Goal: Information Seeking & Learning: Learn about a topic

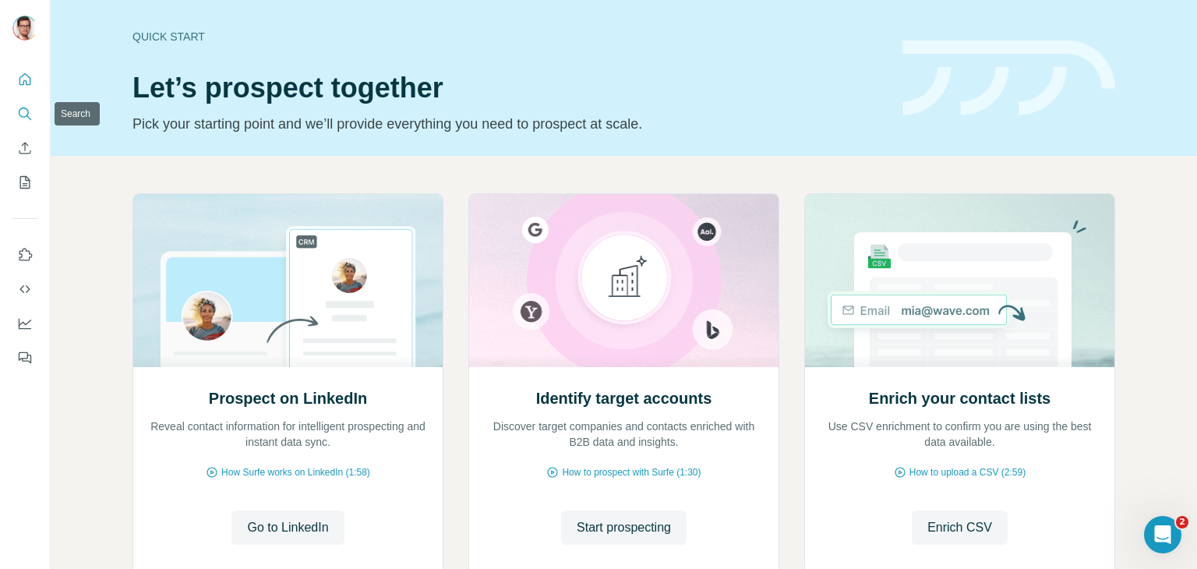
click at [25, 108] on icon "Search" at bounding box center [24, 113] width 10 height 10
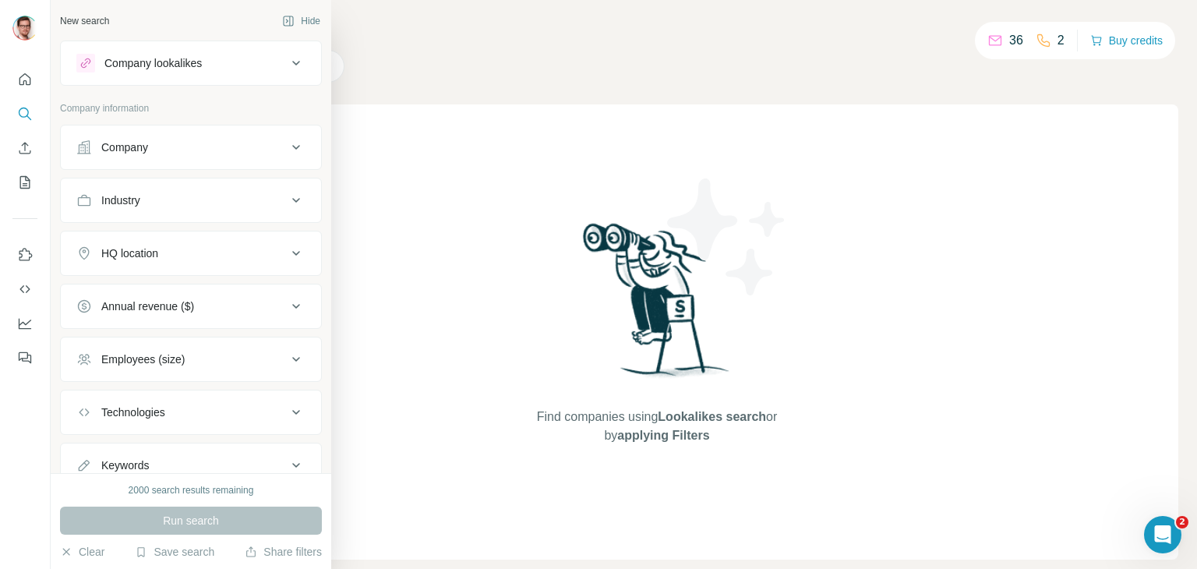
click at [202, 197] on div "Industry" at bounding box center [181, 201] width 210 height 16
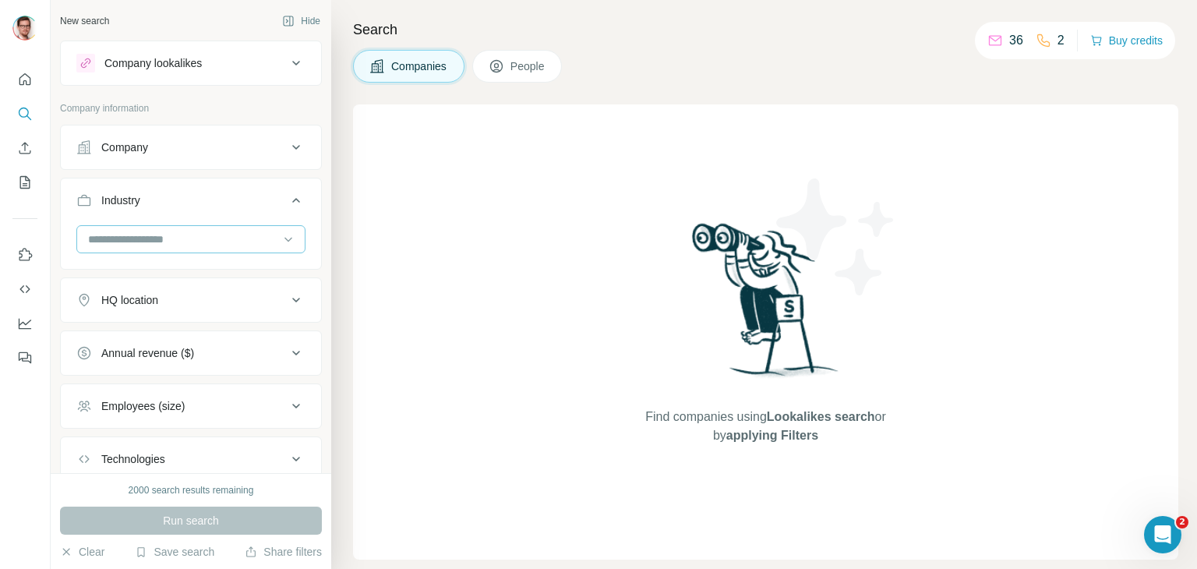
click at [186, 243] on input at bounding box center [183, 239] width 193 height 17
type input "****"
click at [315, 228] on div "New search Hide Company lookalikes Company information Company Industry HQ loca…" at bounding box center [191, 236] width 281 height 473
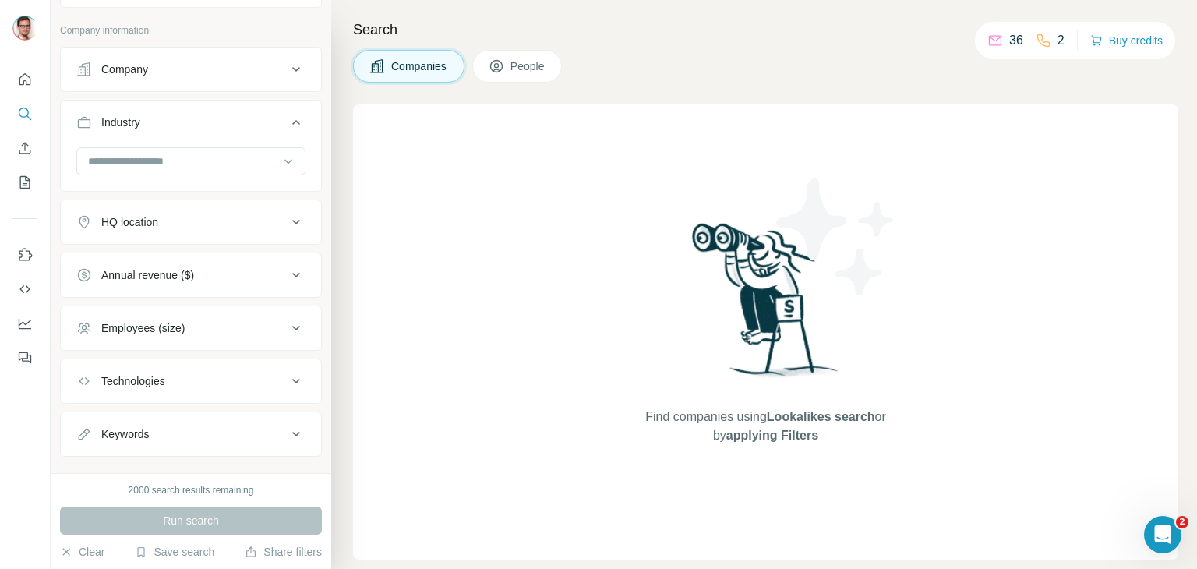
scroll to position [103, 0]
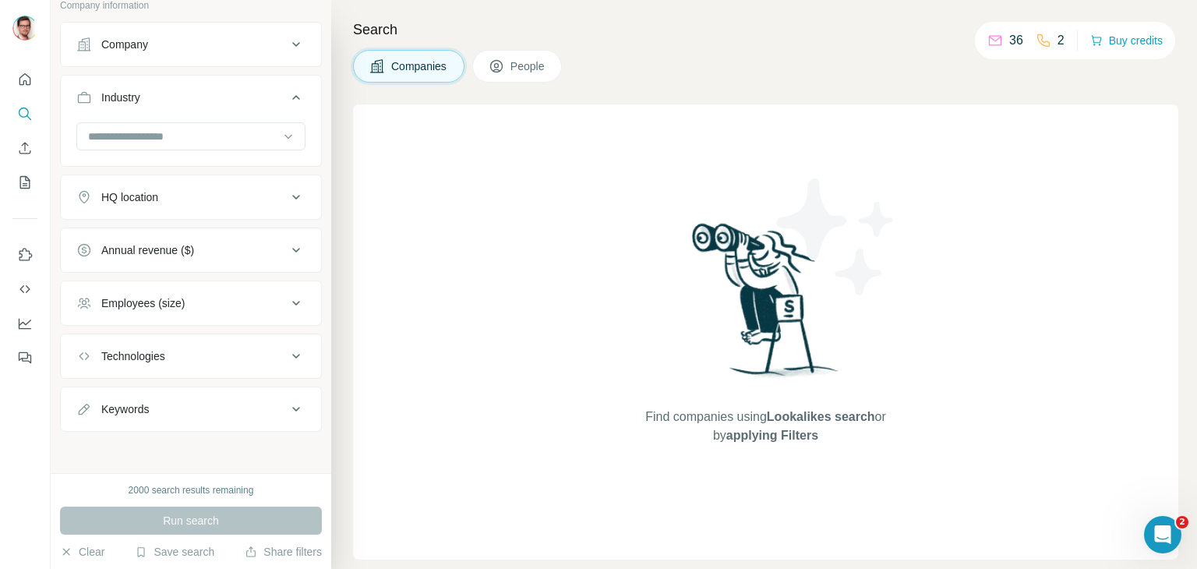
click at [252, 348] on div "Technologies" at bounding box center [181, 356] width 210 height 16
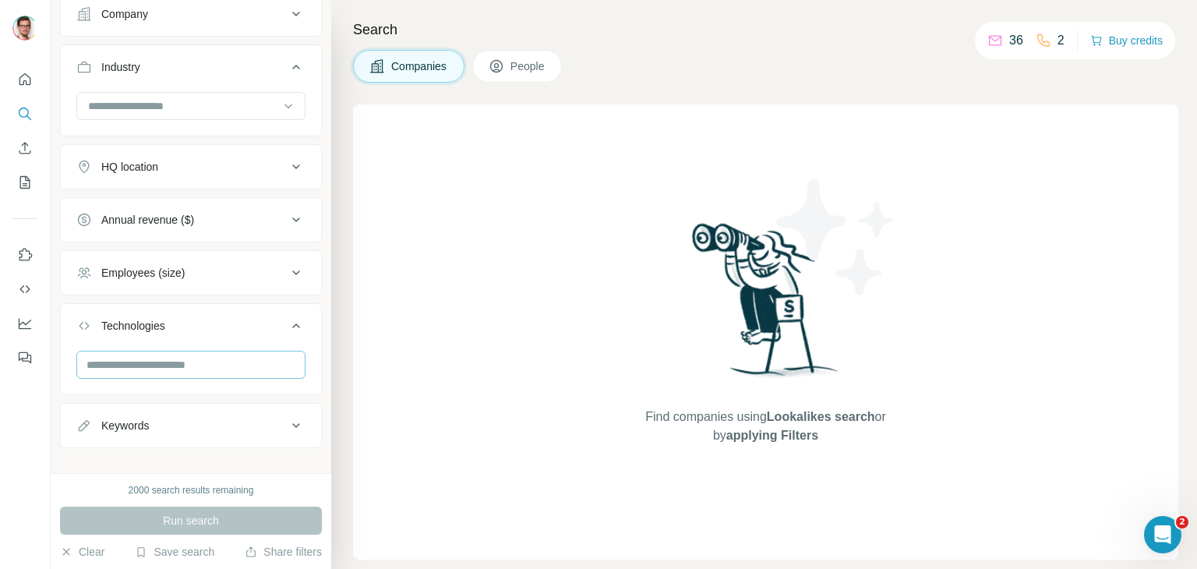
scroll to position [150, 0]
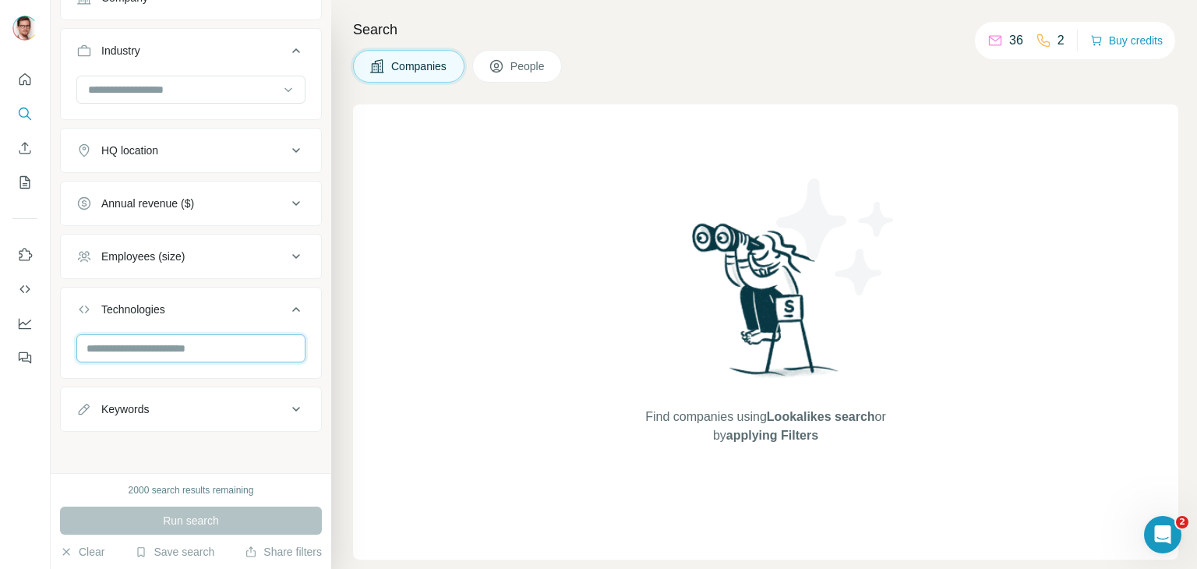
click at [228, 342] on input "text" at bounding box center [190, 348] width 229 height 28
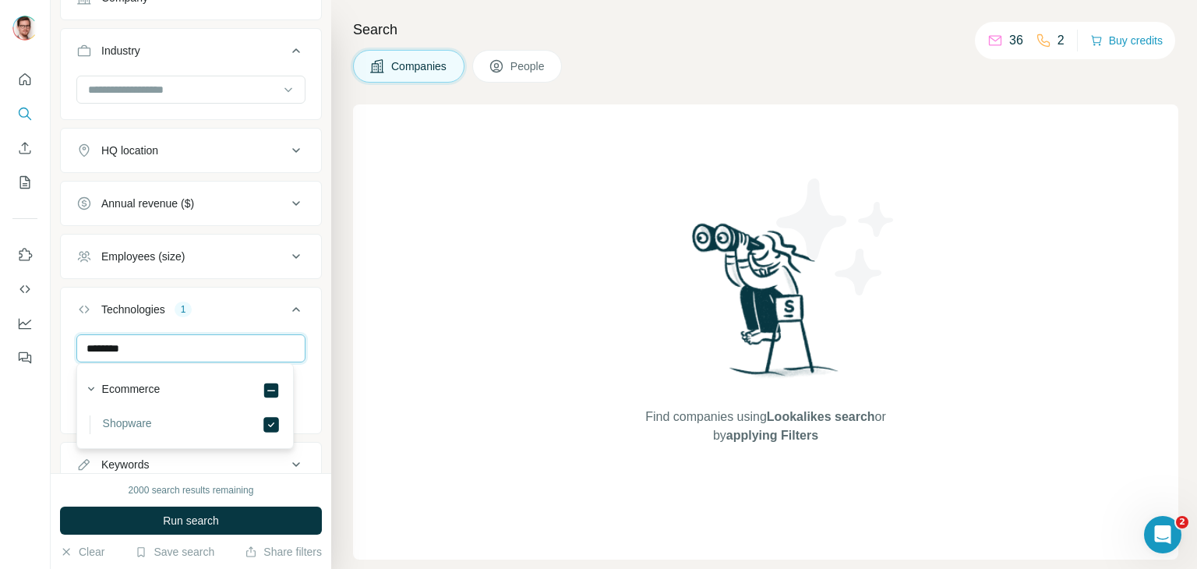
drag, startPoint x: 202, startPoint y: 348, endPoint x: 44, endPoint y: 350, distance: 158.3
click at [44, 350] on div "New search Hide Company lookalikes Company information Company Industry HQ loca…" at bounding box center [598, 284] width 1197 height 569
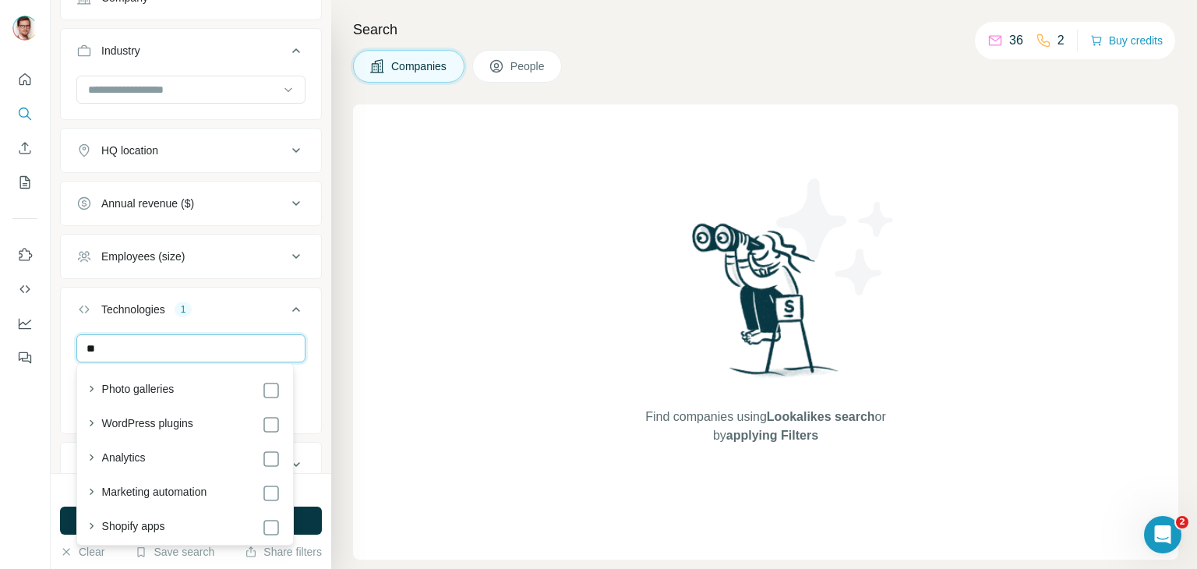
type input "*"
click at [318, 281] on div "New search Hide Company lookalikes Company information Company Industry HQ loca…" at bounding box center [191, 236] width 281 height 473
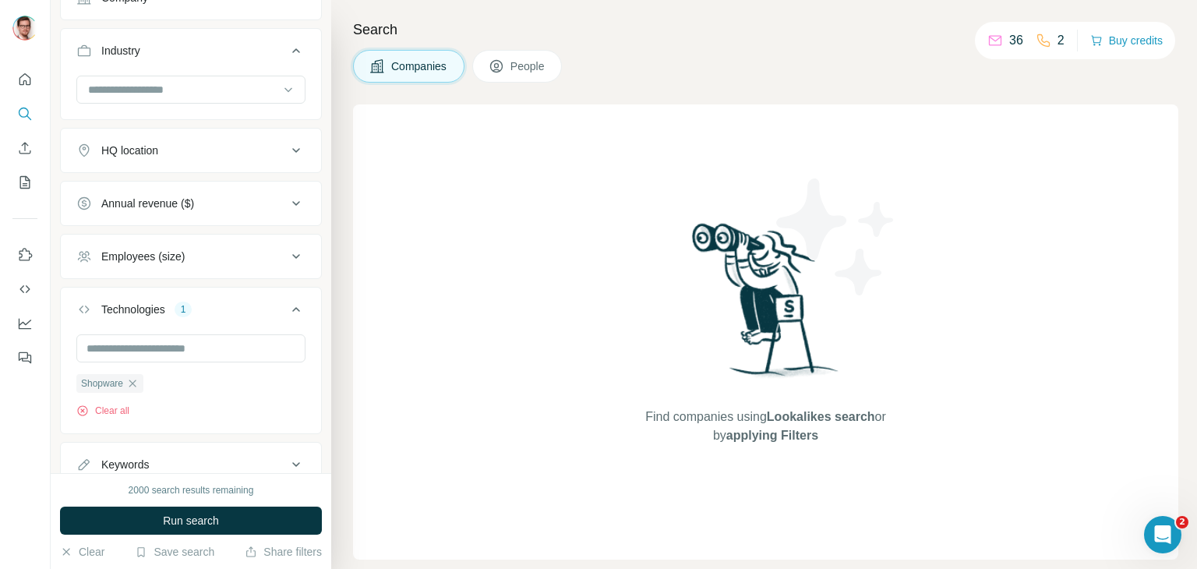
click at [262, 156] on div "HQ location" at bounding box center [181, 151] width 210 height 16
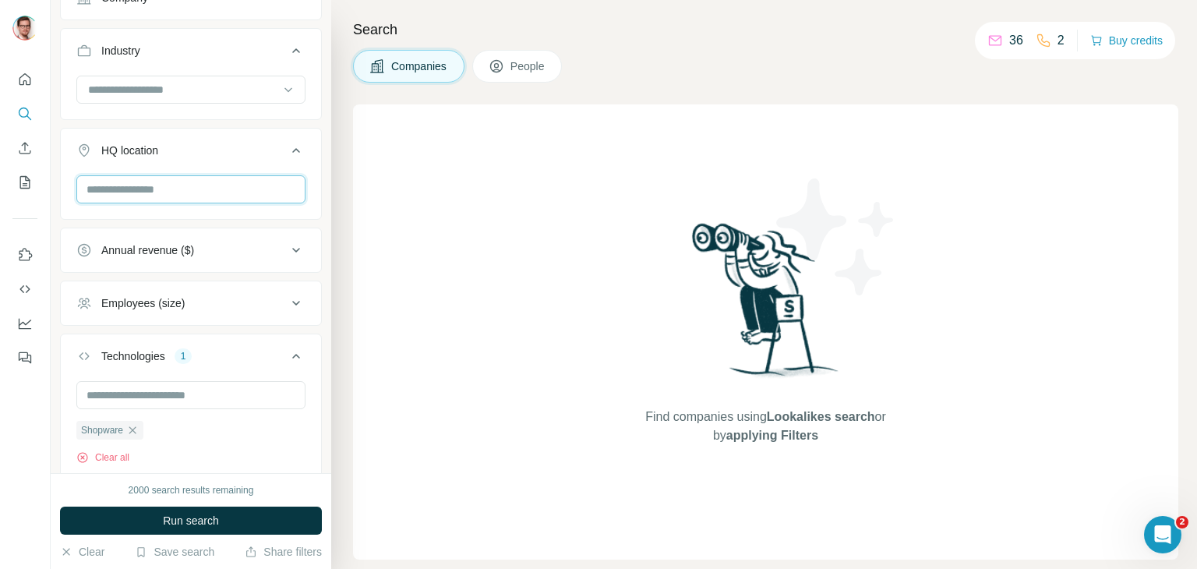
click at [225, 186] on input "text" at bounding box center [190, 189] width 229 height 28
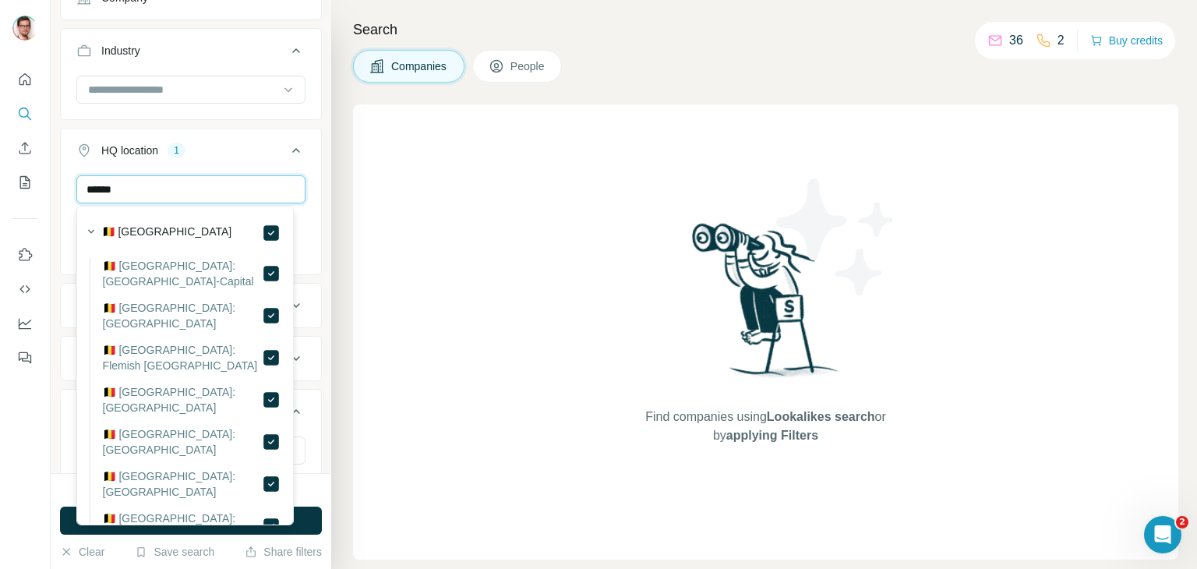
drag, startPoint x: 205, startPoint y: 189, endPoint x: 4, endPoint y: 203, distance: 201.6
click at [4, 203] on div "New search Hide Company lookalikes Company information Company Industry HQ loca…" at bounding box center [598, 284] width 1197 height 569
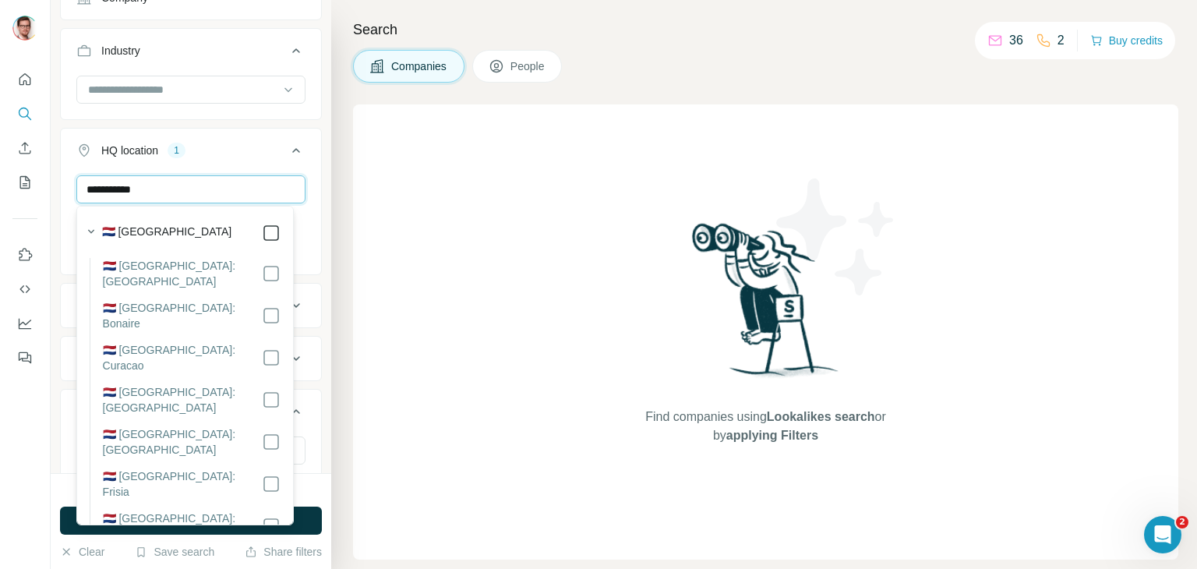
type input "**********"
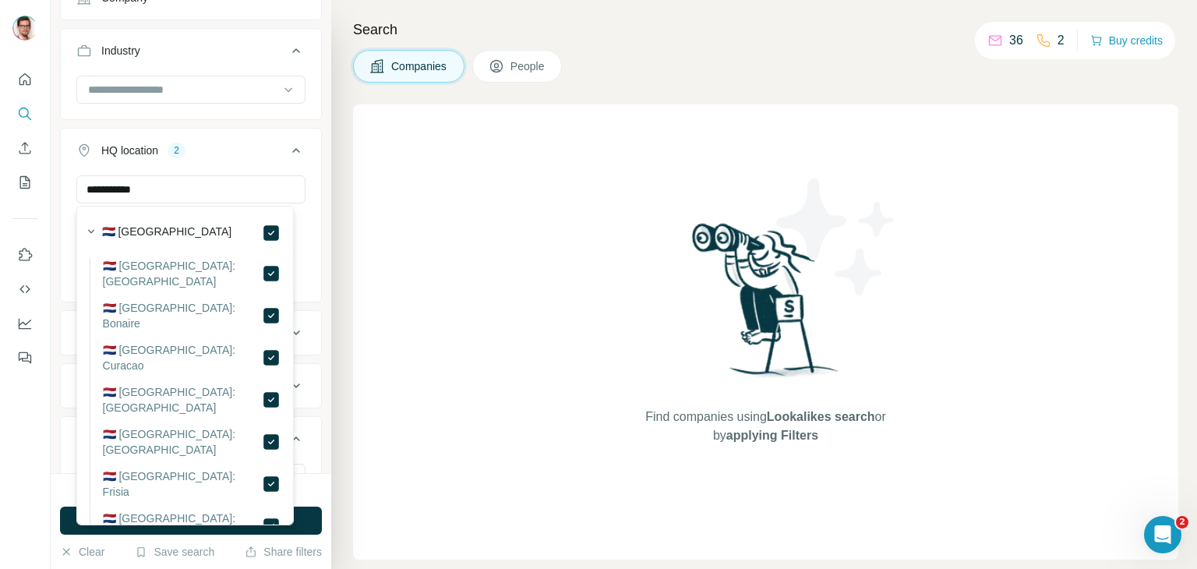
click at [309, 188] on div "**********" at bounding box center [191, 215] width 262 height 175
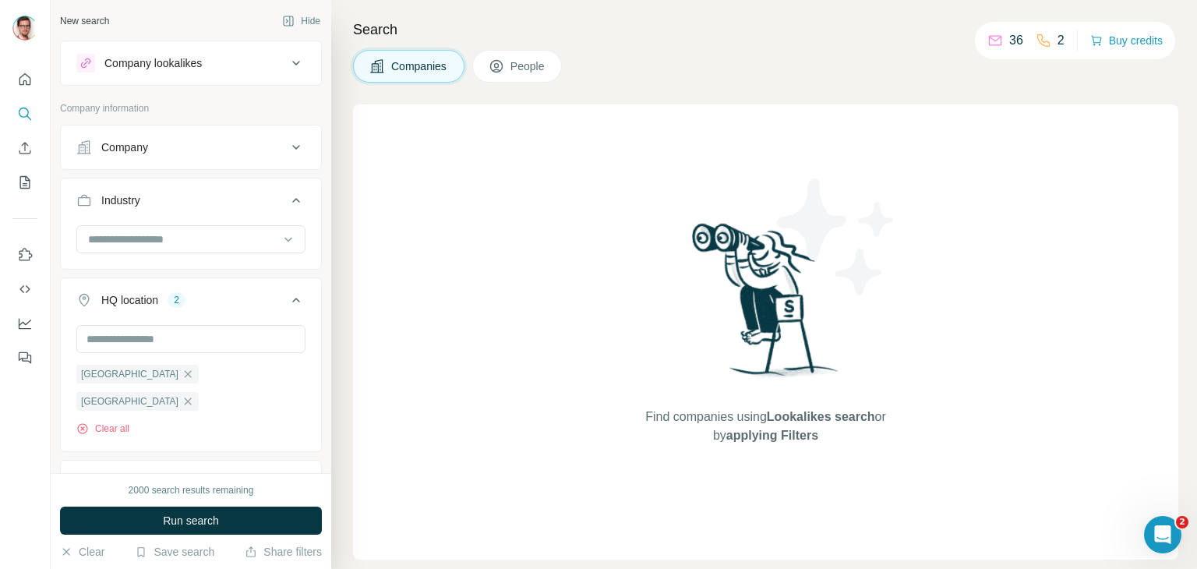
click at [287, 149] on icon at bounding box center [296, 147] width 19 height 19
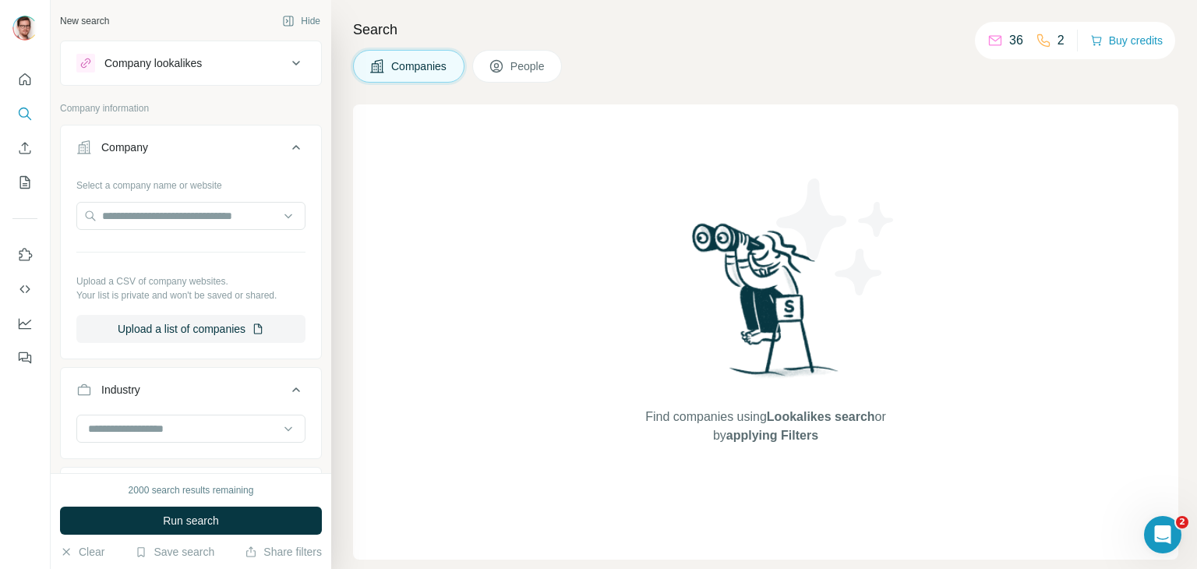
click at [287, 149] on icon at bounding box center [296, 147] width 19 height 19
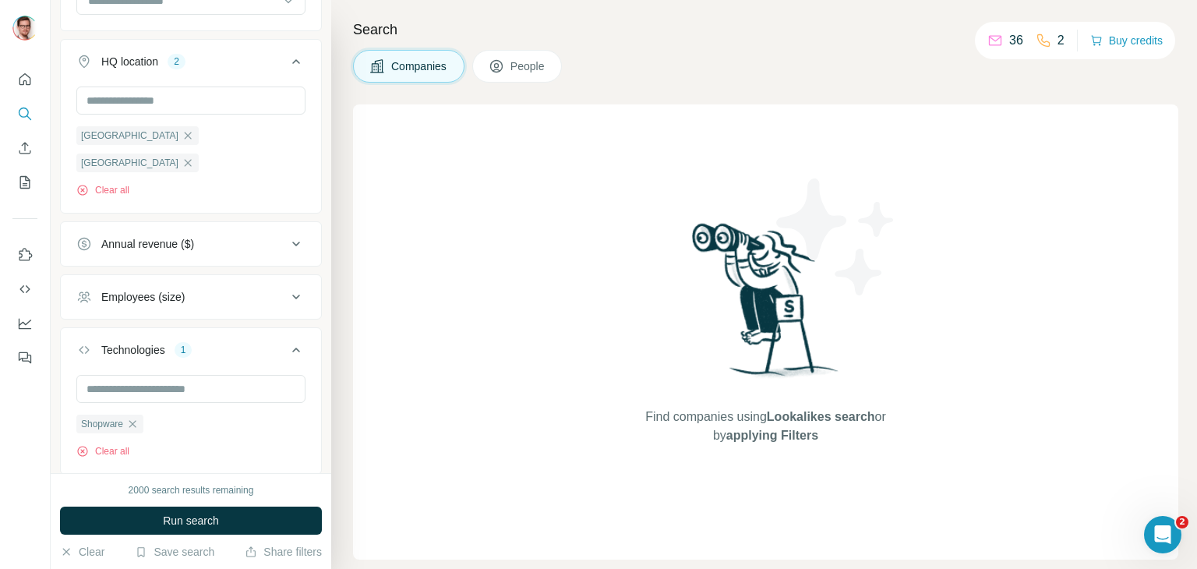
scroll to position [308, 0]
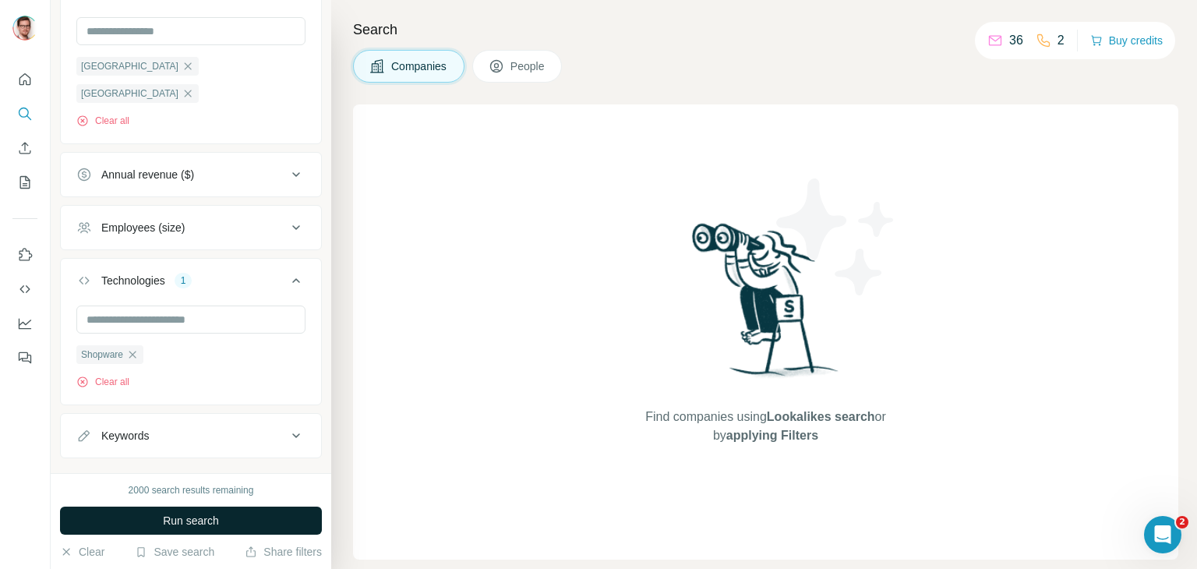
click at [203, 515] on span "Run search" at bounding box center [191, 521] width 56 height 16
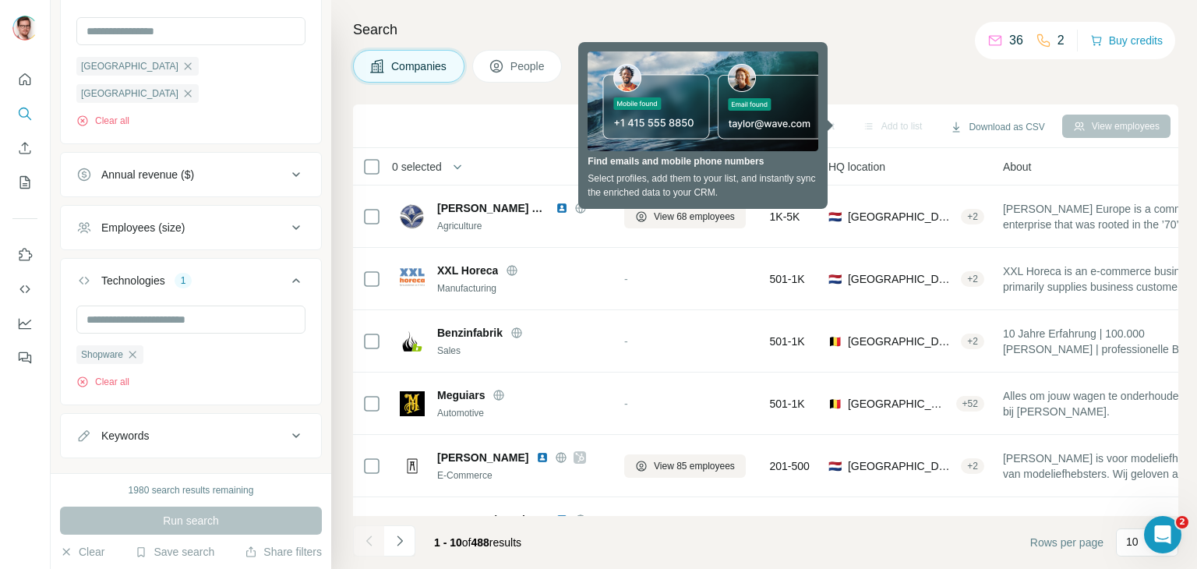
click at [909, 62] on div "Companies People" at bounding box center [766, 66] width 826 height 33
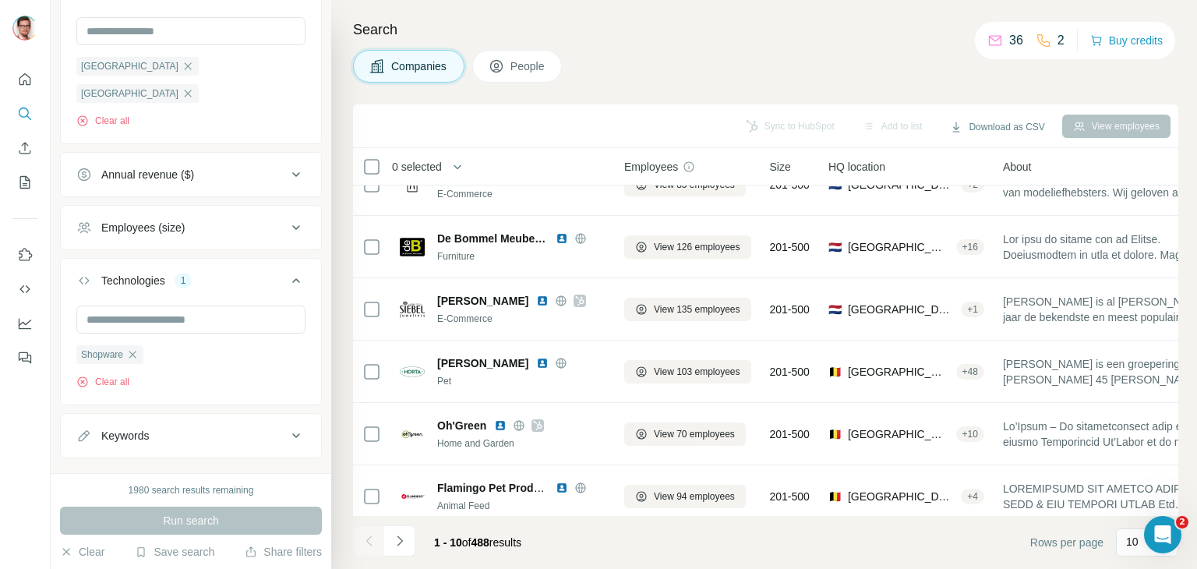
scroll to position [301, 0]
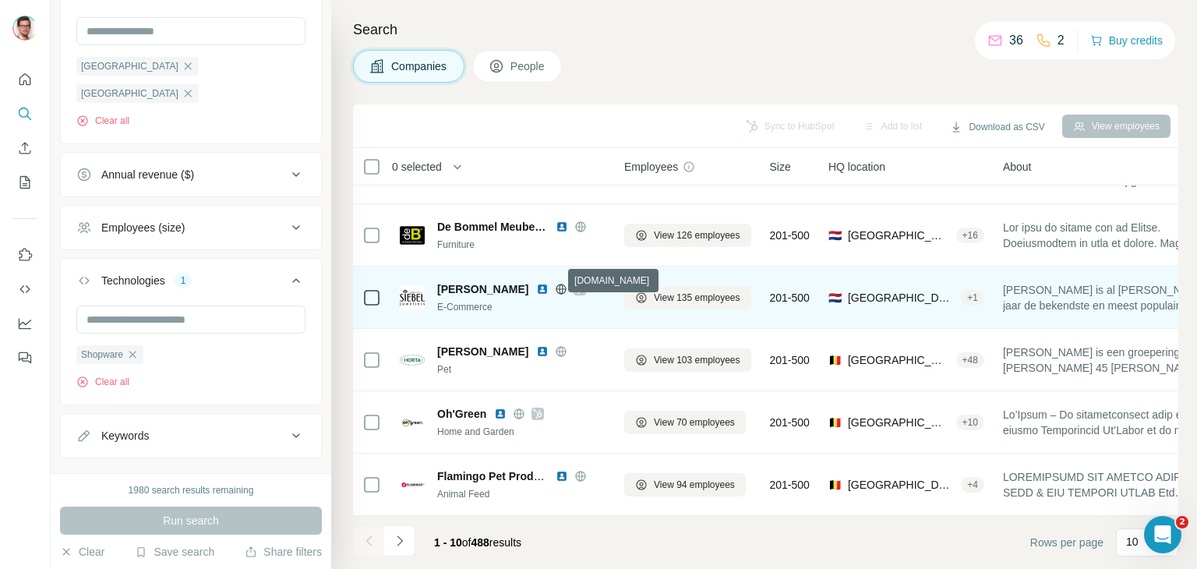
click at [556, 283] on icon at bounding box center [561, 289] width 12 height 12
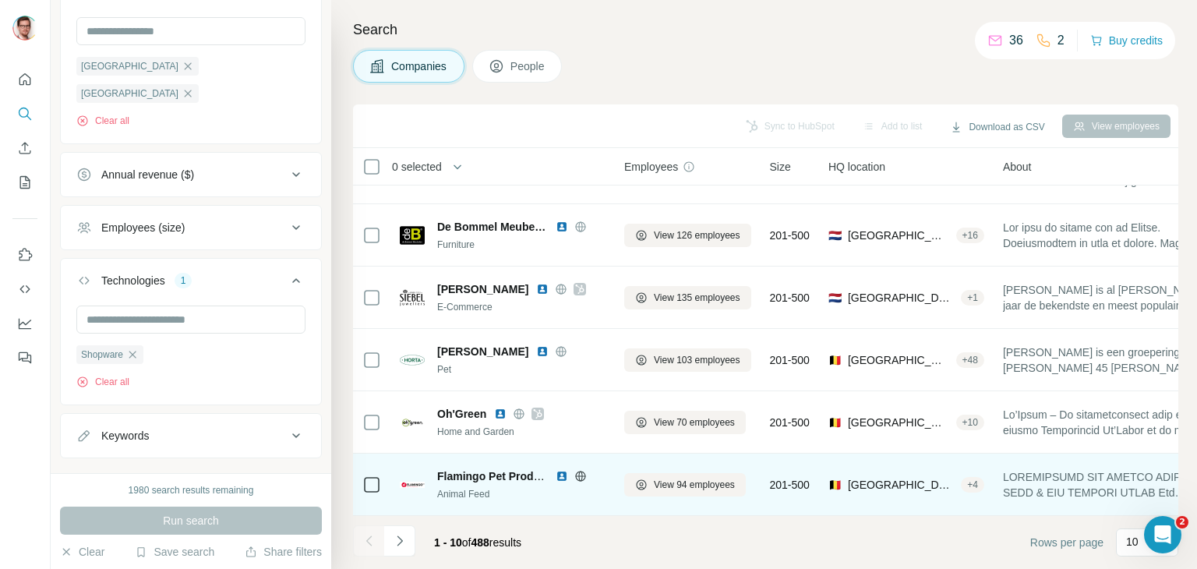
click at [578, 471] on icon at bounding box center [580, 476] width 4 height 10
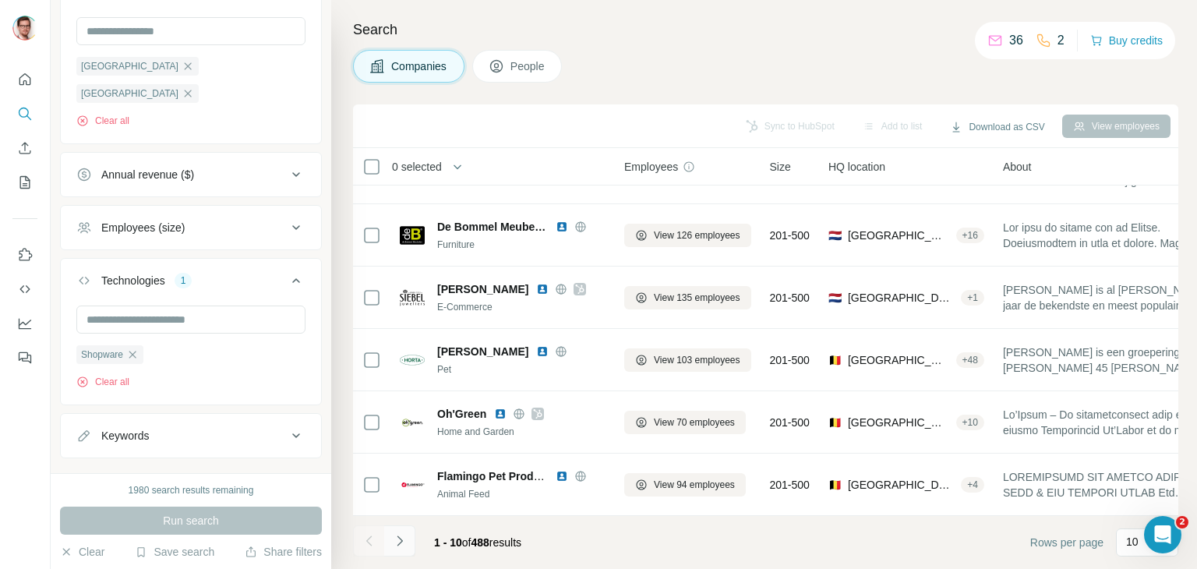
click at [394, 543] on icon "Navigate to next page" at bounding box center [400, 541] width 16 height 16
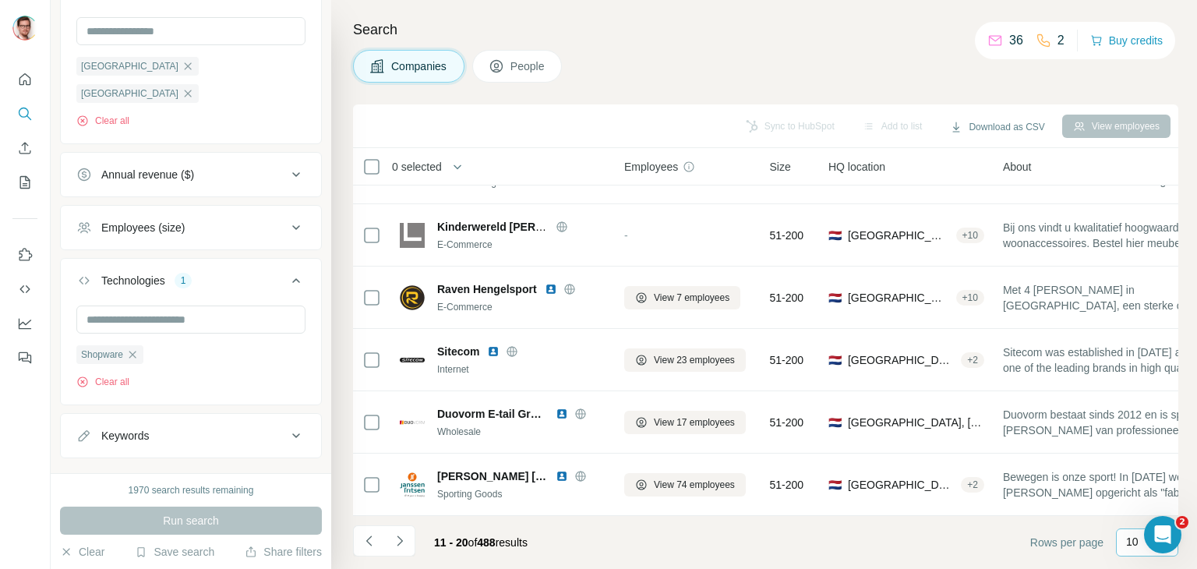
click at [1138, 550] on div "10" at bounding box center [1146, 542] width 39 height 27
click at [1137, 425] on p "60" at bounding box center [1136, 424] width 12 height 16
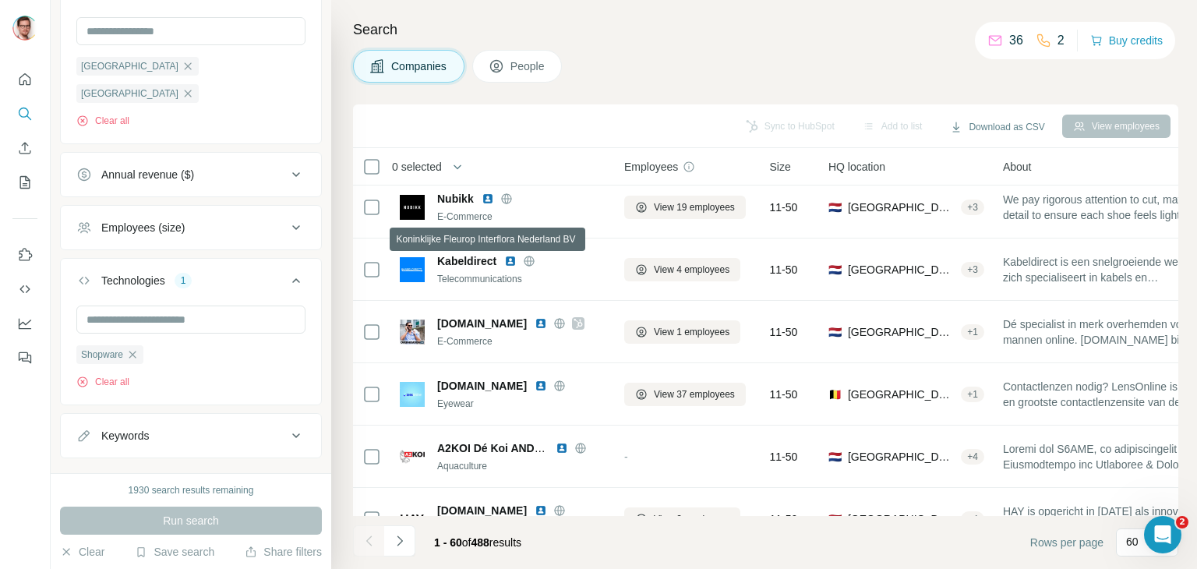
scroll to position [2562, 0]
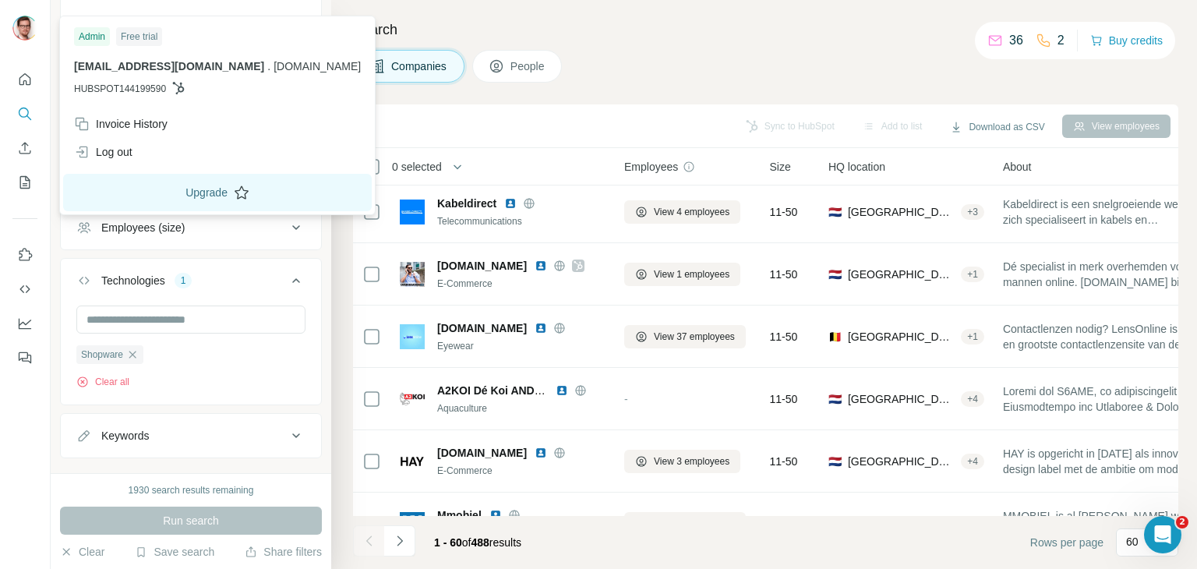
click at [143, 191] on button "Upgrade" at bounding box center [217, 192] width 309 height 37
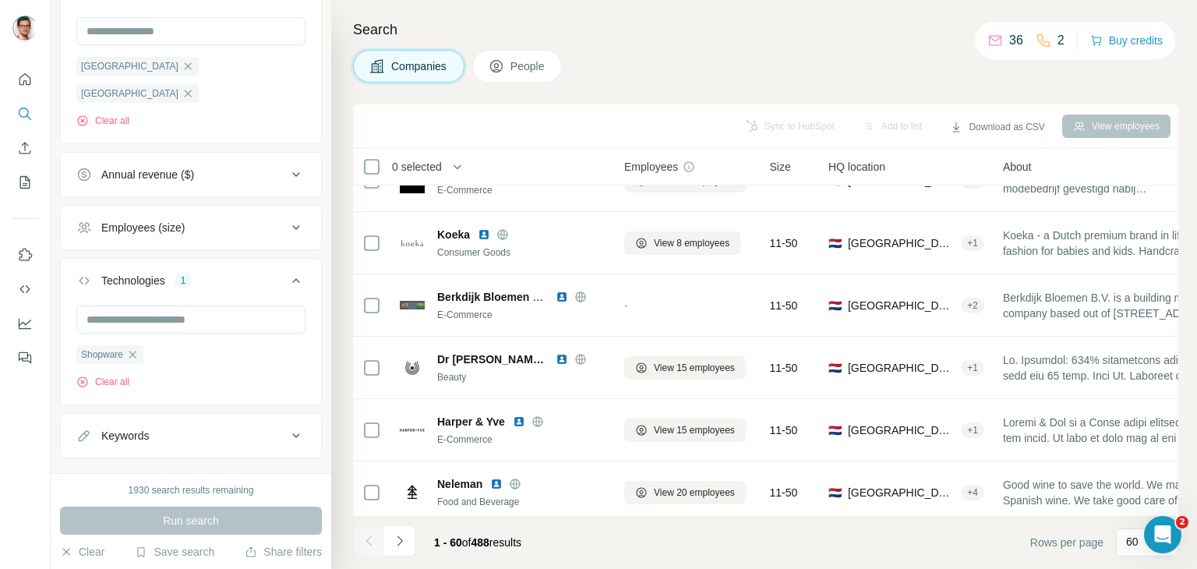
scroll to position [3419, 0]
